Goal: Task Accomplishment & Management: Manage account settings

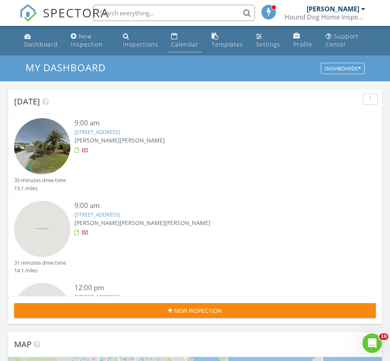
click at [177, 32] on link "Calendar" at bounding box center [185, 40] width 34 height 23
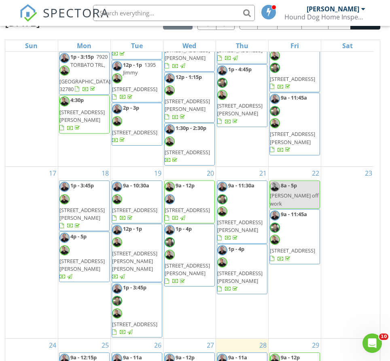
scroll to position [116, 0]
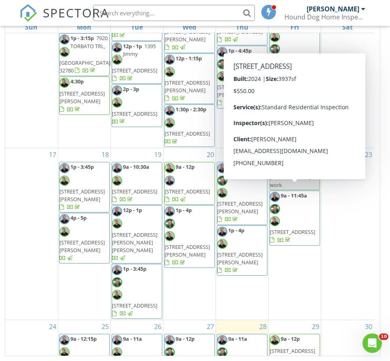
click at [282, 347] on span "2727 Cycads Ln, Melbourne 32940" at bounding box center [292, 350] width 45 height 7
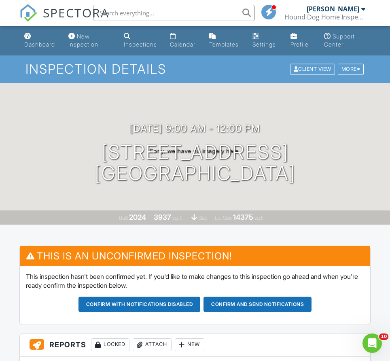
click at [181, 35] on link "Calendar" at bounding box center [183, 40] width 33 height 23
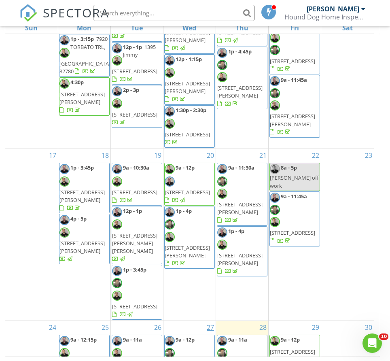
scroll to position [116, 0]
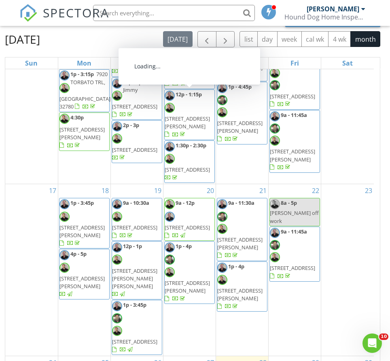
scroll to position [116, 0]
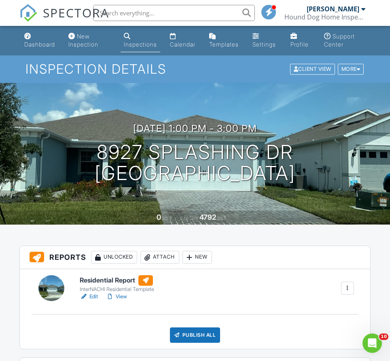
click at [88, 296] on div at bounding box center [84, 297] width 8 height 8
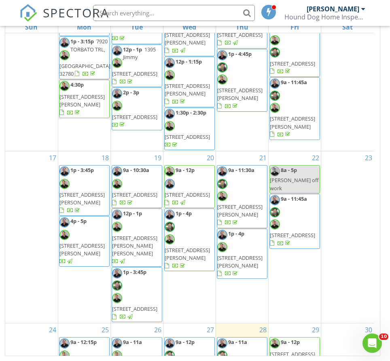
scroll to position [354, 0]
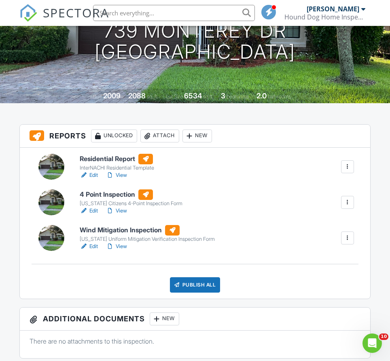
click at [197, 282] on div "Publish All" at bounding box center [195, 284] width 51 height 15
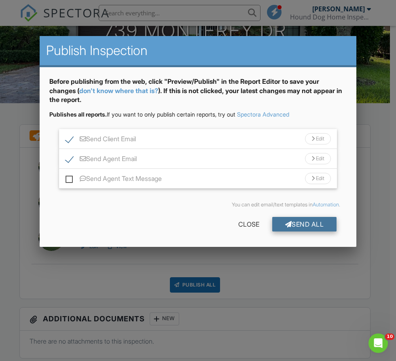
click at [293, 224] on div "Send All" at bounding box center [304, 224] width 65 height 15
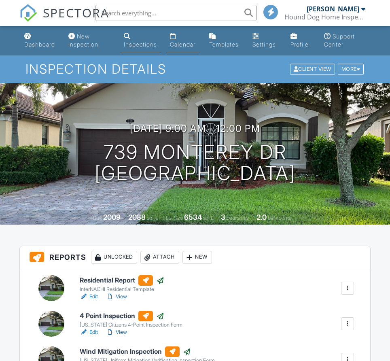
click at [188, 38] on link "Calendar" at bounding box center [183, 40] width 33 height 23
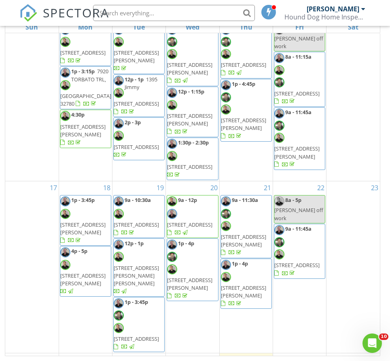
scroll to position [324, 0]
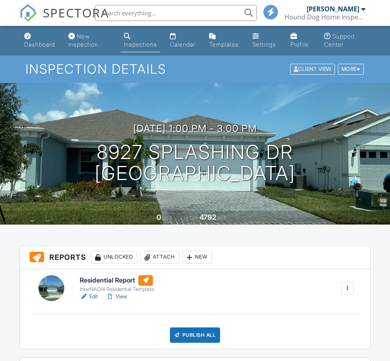
click at [203, 338] on div "Publish All" at bounding box center [195, 335] width 51 height 15
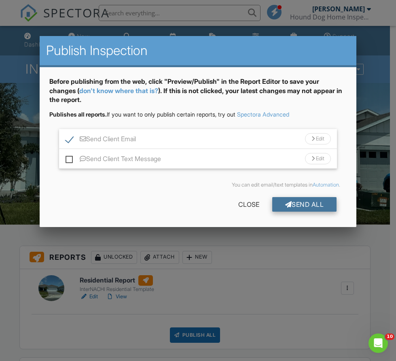
click at [294, 208] on div "Send All" at bounding box center [304, 204] width 65 height 15
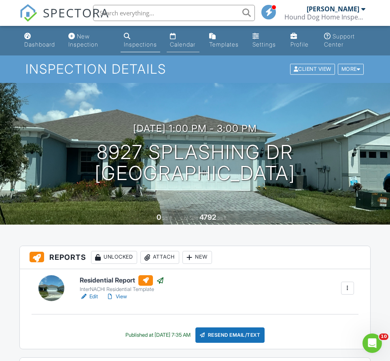
click at [179, 51] on link "Calendar" at bounding box center [183, 40] width 33 height 23
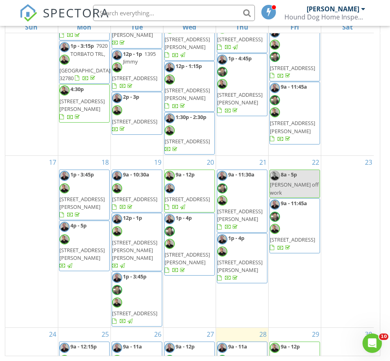
scroll to position [354, 0]
